Goal: Task Accomplishment & Management: Use online tool/utility

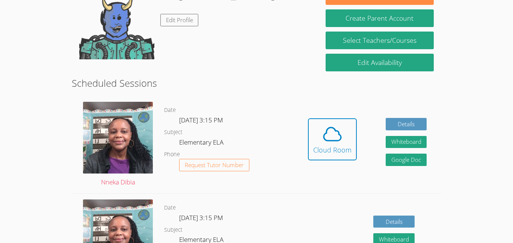
scroll to position [138, 0]
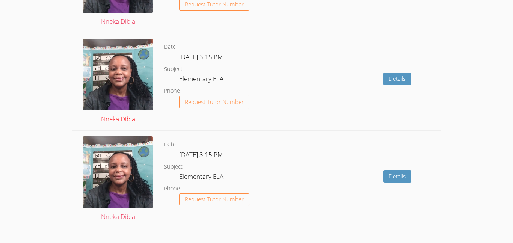
click at [99, 83] on img at bounding box center [118, 75] width 70 height 72
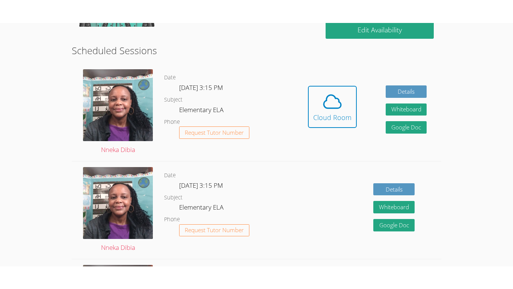
scroll to position [194, 0]
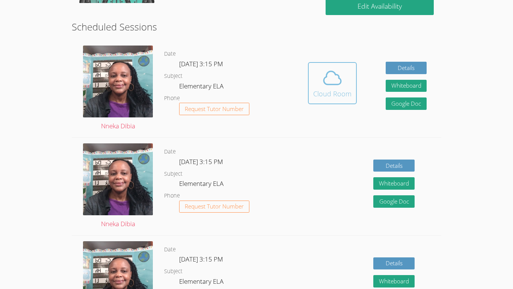
click at [340, 72] on icon at bounding box center [332, 77] width 21 height 21
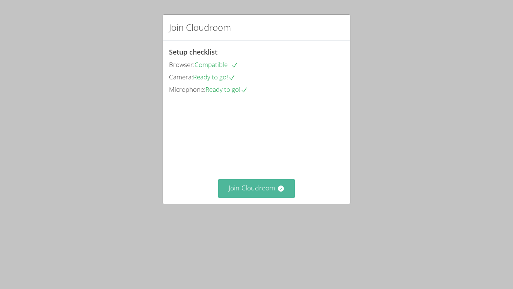
click at [255, 197] on button "Join Cloudroom" at bounding box center [256, 188] width 77 height 18
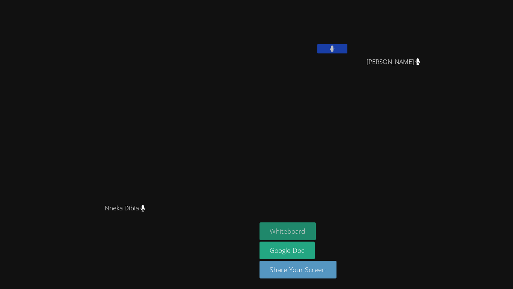
click at [316, 234] on button "Whiteboard" at bounding box center [288, 231] width 57 height 18
click at [348, 52] on button at bounding box center [333, 48] width 30 height 9
click at [103, 116] on video at bounding box center [128, 129] width 113 height 141
click at [377, 132] on aside "[PERSON_NAME] Rut [PERSON_NAME] [PERSON_NAME] Whiteboard Google Doc Share Your …" at bounding box center [351, 144] width 188 height 289
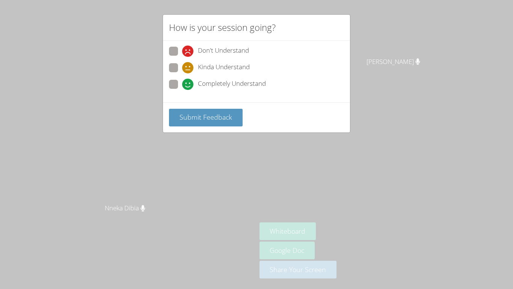
click at [177, 73] on label "Kinda Understand" at bounding box center [209, 68] width 81 height 10
click at [182, 70] on input "Kinda Understand" at bounding box center [185, 66] width 6 height 6
radio input "true"
click at [182, 90] on span at bounding box center [182, 90] width 0 height 0
click at [182, 85] on input "Completely Understand" at bounding box center [185, 83] width 6 height 6
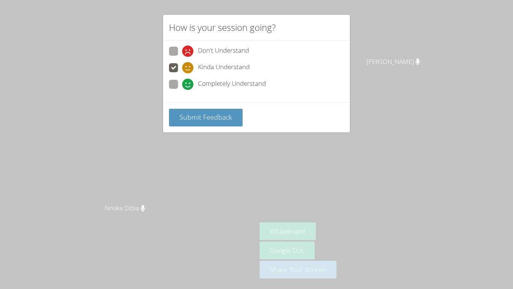
radio input "true"
click at [182, 73] on span at bounding box center [182, 73] width 0 height 0
click at [182, 67] on input "Kinda Understand" at bounding box center [185, 66] width 6 height 6
radio input "true"
click at [188, 115] on span "Submit Feedback" at bounding box center [206, 116] width 53 height 9
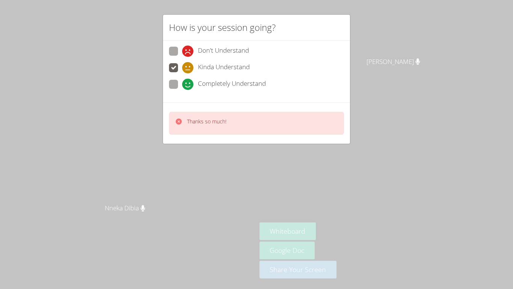
click at [177, 122] on icon at bounding box center [179, 121] width 6 height 6
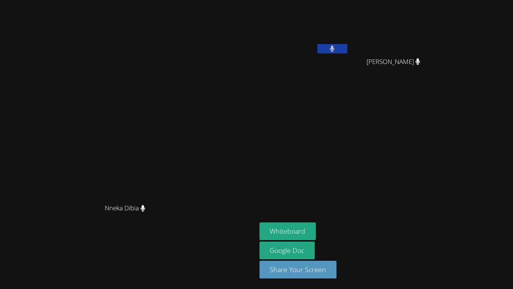
click at [395, 93] on aside "[PERSON_NAME] Rut [PERSON_NAME] [PERSON_NAME] Whiteboard Google Doc Share Your …" at bounding box center [351, 144] width 188 height 289
